Goal: Complete application form

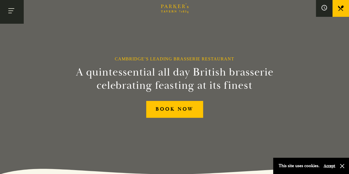
click at [11, 9] on button "Toggle navigation" at bounding box center [11, 11] width 23 height 23
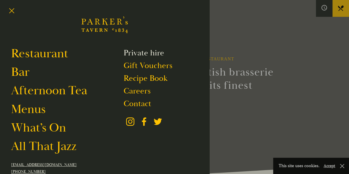
click at [133, 53] on link "Private hire" at bounding box center [143, 53] width 41 height 10
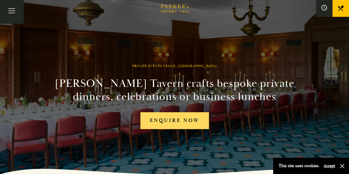
click at [161, 122] on link "Enquire now" at bounding box center [175, 120] width 68 height 17
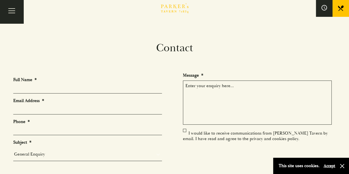
click at [110, 90] on input "Full Name *" at bounding box center [87, 89] width 149 height 9
type input "Farai Kanoerera"
click at [102, 109] on input "Email Address *" at bounding box center [87, 110] width 149 height 9
type input "farai.kanoerera@astrazeneca.com"
click at [62, 131] on input "Phone *" at bounding box center [87, 131] width 149 height 9
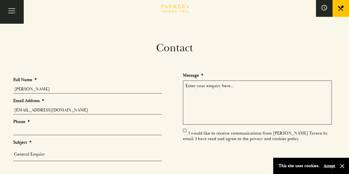
click at [107, 152] on select "General Enquiry Private Bookings Group Bookings Events" at bounding box center [87, 154] width 149 height 8
select select "Events"
click at [13, 150] on select "General Enquiry Private Bookings Group Bookings Events" at bounding box center [87, 154] width 149 height 8
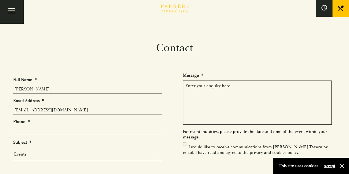
click at [130, 124] on li "Phone *" at bounding box center [89, 127] width 153 height 17
click at [106, 128] on input "Phone *" at bounding box center [87, 131] width 149 height 9
paste input "+44 1625 236073"
type input "+44 1625 236073"
click at [96, 155] on select "General Enquiry Private Bookings Group Bookings Events" at bounding box center [87, 154] width 149 height 8
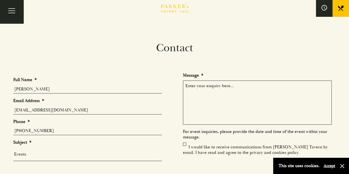
click at [97, 157] on select "General Enquiry Private Bookings Group Bookings Events" at bounding box center [87, 154] width 149 height 8
click at [242, 86] on textarea "Message *" at bounding box center [257, 103] width 149 height 44
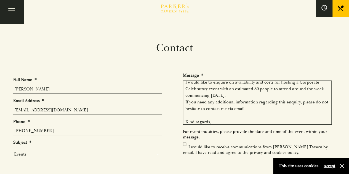
scroll to position [17, 0]
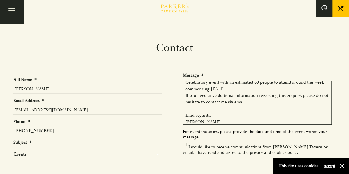
type textarea "Hi I would like to enquire on availability and costs for hosting a Corporate Ce…"
click at [183, 144] on label "I would like to receive communications from Parker’s Tavern by email. I have re…" at bounding box center [255, 149] width 145 height 11
click at [184, 148] on input "I would like to receive communications from Parker’s Tavern by email. I have re…" at bounding box center [184, 148] width 0 height 0
click at [186, 144] on label "I would like to receive communications from Parker’s Tavern by email. I have re…" at bounding box center [255, 149] width 145 height 11
click at [184, 148] on input "I would like to receive communications from Parker’s Tavern by email. I have re…" at bounding box center [184, 148] width 0 height 0
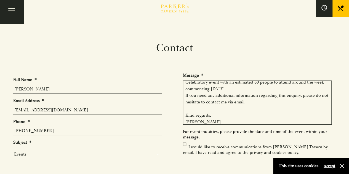
click at [186, 145] on label "I would like to receive communications from Parker’s Tavern by email. I have re…" at bounding box center [255, 149] width 145 height 11
click at [184, 148] on input "I would like to receive communications from Parker’s Tavern by email. I have re…" at bounding box center [184, 148] width 0 height 0
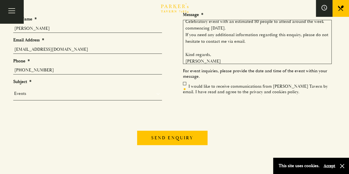
scroll to position [61, 0]
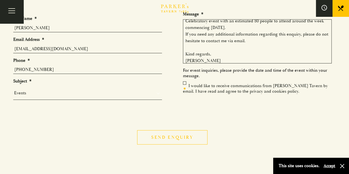
click at [177, 135] on input "Send enquiry" at bounding box center [172, 137] width 70 height 14
click at [162, 135] on input "Send enquiry" at bounding box center [168, 137] width 70 height 14
click at [133, 130] on input "Send enquiry" at bounding box center [168, 137] width 70 height 14
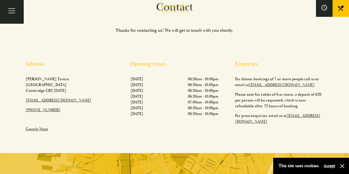
scroll to position [0, 0]
